Goal: Task Accomplishment & Management: Use online tool/utility

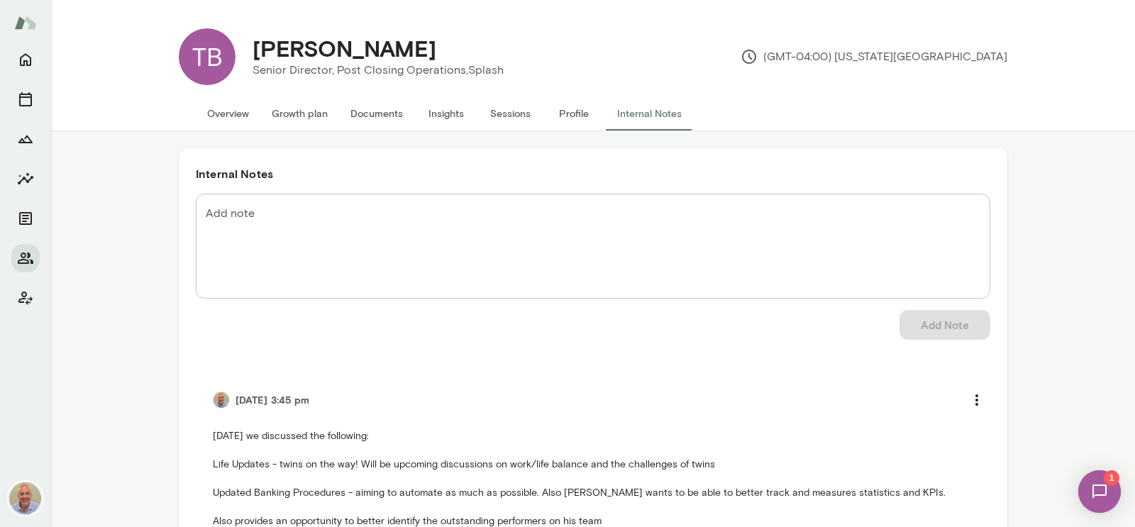
scroll to position [82, 0]
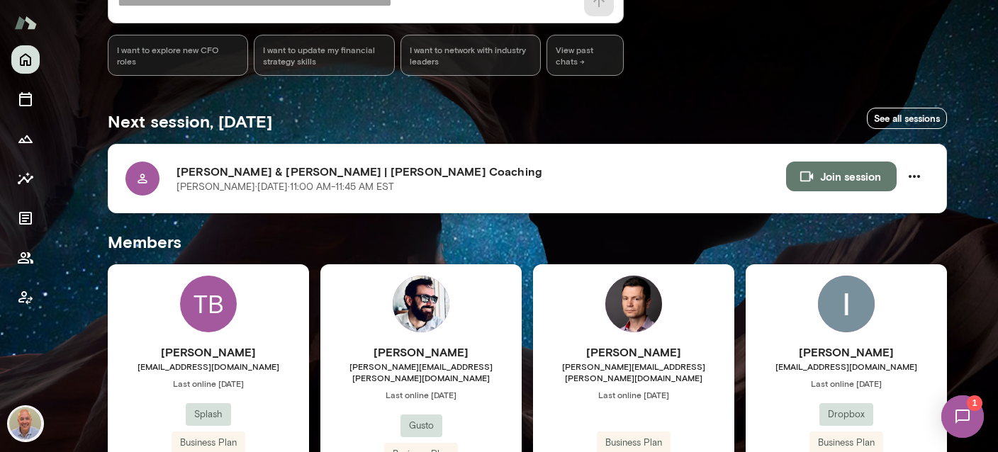
scroll to position [168, 0]
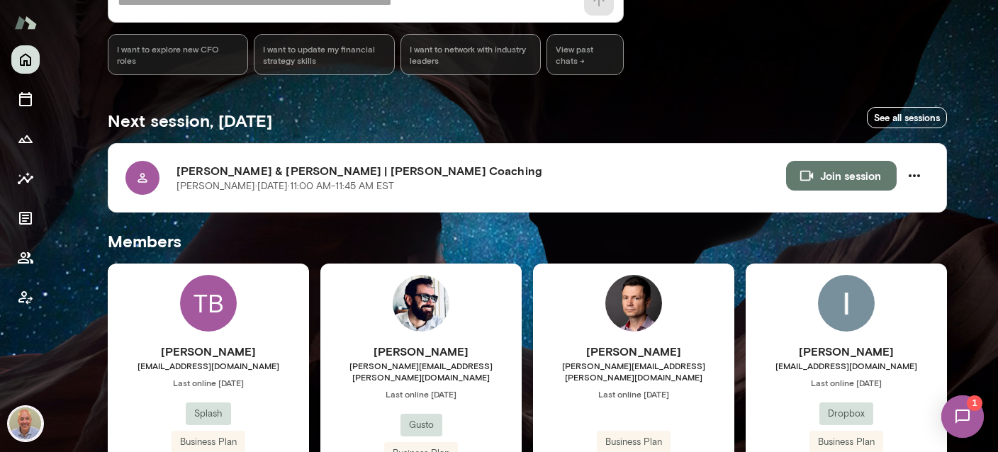
click at [976, 406] on span "1" at bounding box center [975, 404] width 16 height 16
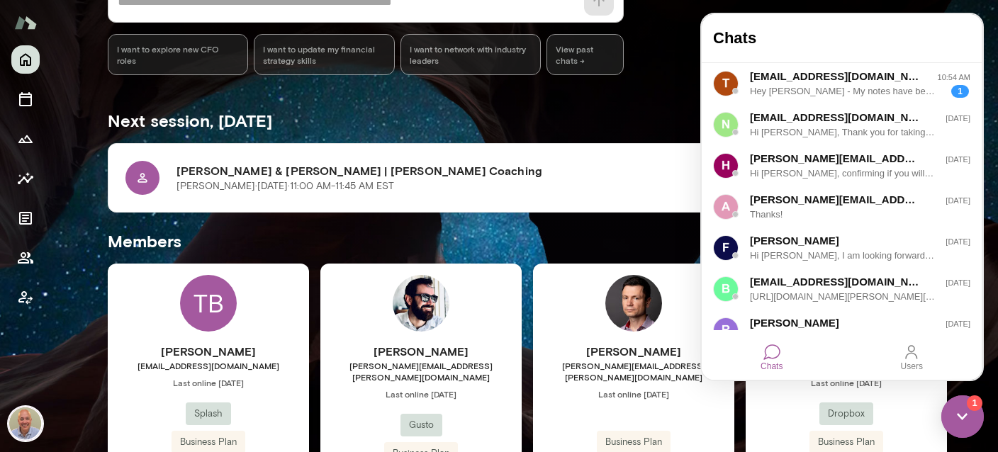
scroll to position [0, 0]
click at [898, 82] on div "[EMAIL_ADDRESS][DOMAIN_NAME]" at bounding box center [835, 77] width 171 height 16
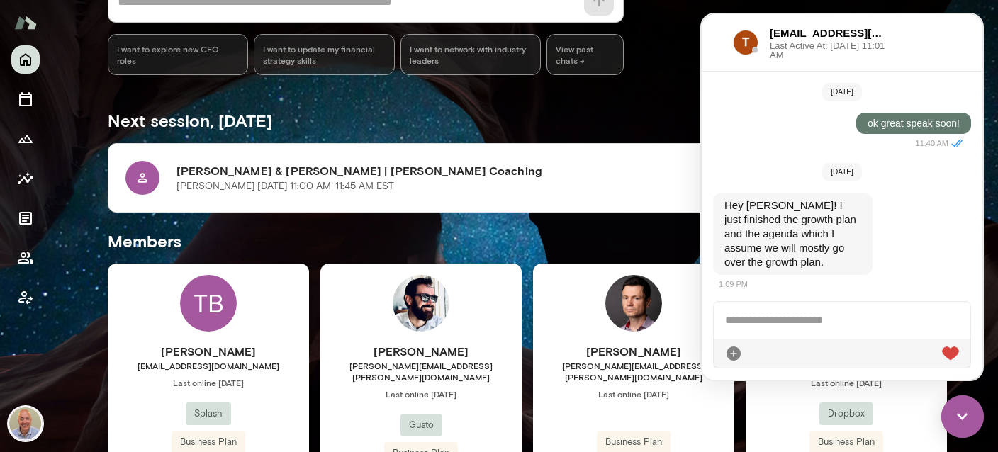
scroll to position [2863, 0]
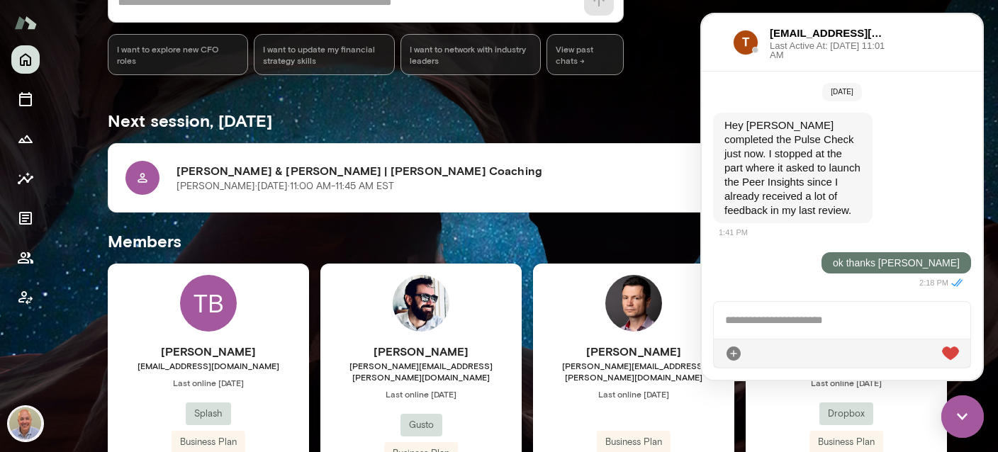
click at [506, 240] on h5 "Members" at bounding box center [528, 241] width 840 height 23
click at [296, 182] on p "[PERSON_NAME][DATE] · 11:00 AM-11:45 AM EST" at bounding box center [286, 186] width 218 height 14
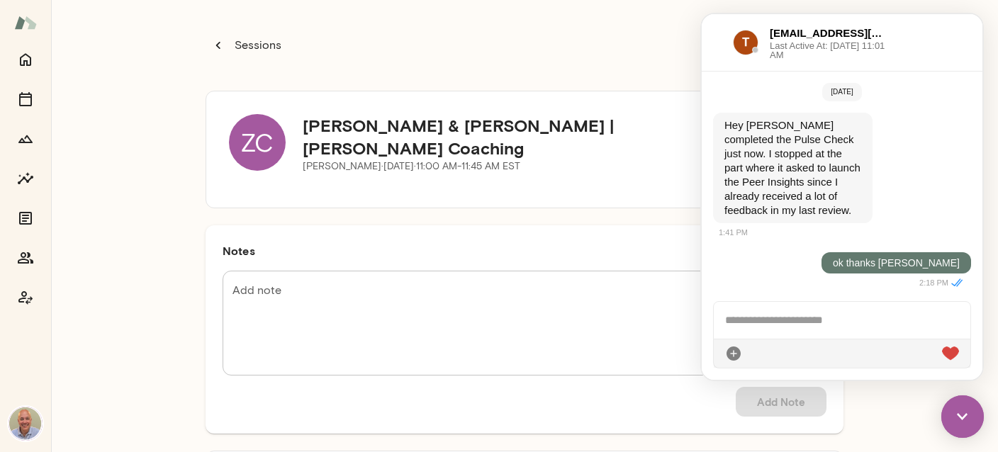
click at [961, 422] on img at bounding box center [963, 417] width 43 height 43
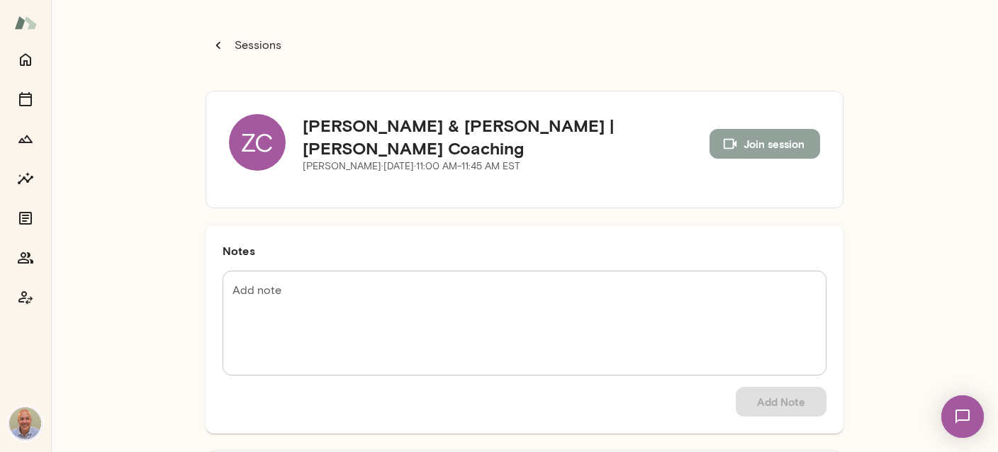
click at [744, 145] on button "Join session" at bounding box center [765, 144] width 111 height 30
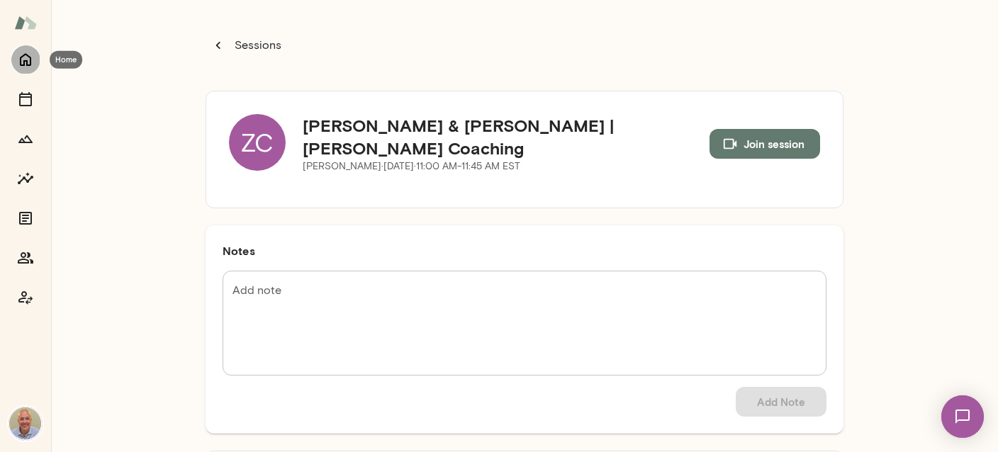
click at [28, 67] on icon "Home" at bounding box center [25, 59] width 17 height 17
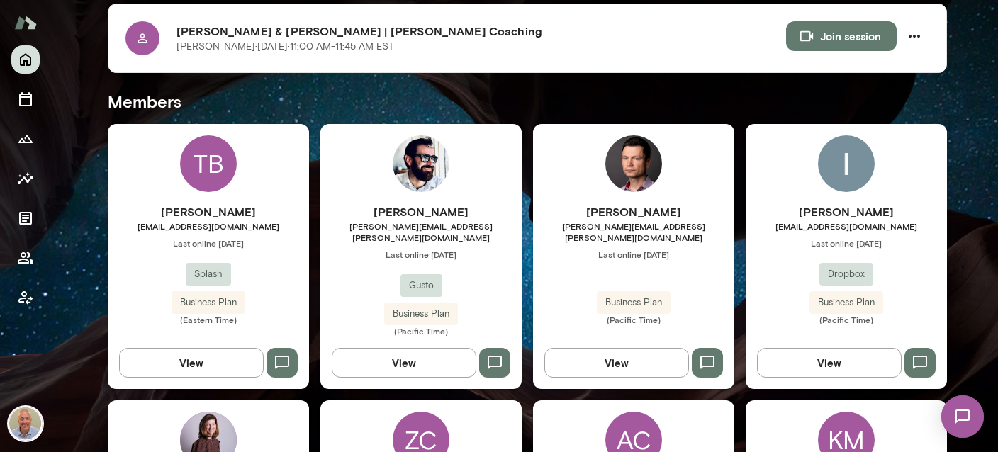
scroll to position [337, 0]
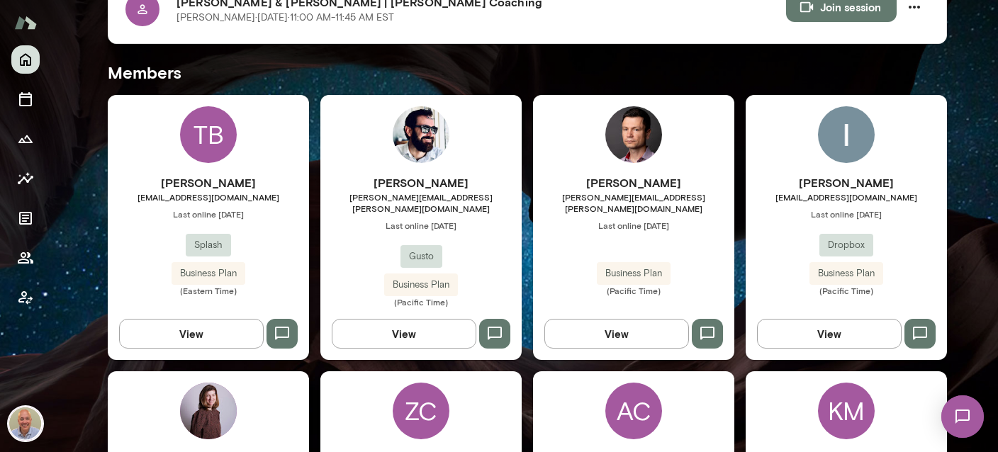
click at [213, 143] on div "TB" at bounding box center [208, 134] width 57 height 57
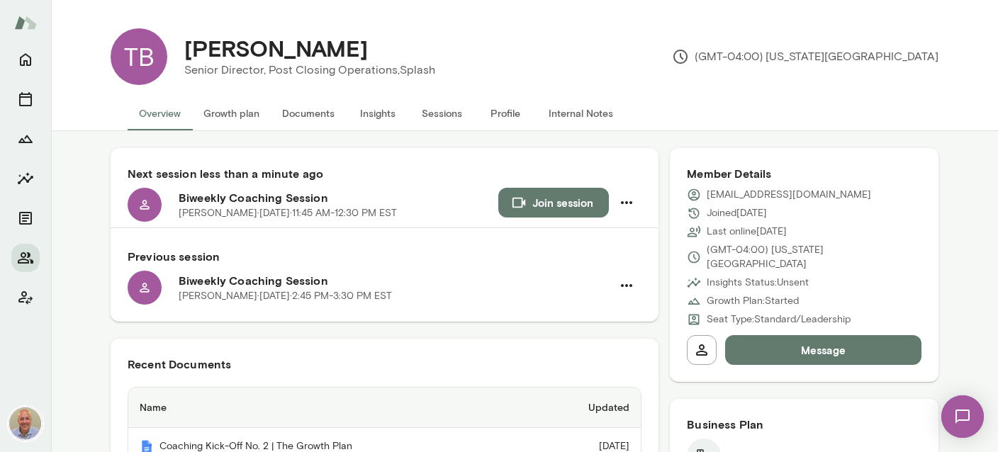
click at [574, 209] on button "Join session" at bounding box center [554, 203] width 111 height 30
